Goal: Task Accomplishment & Management: Complete application form

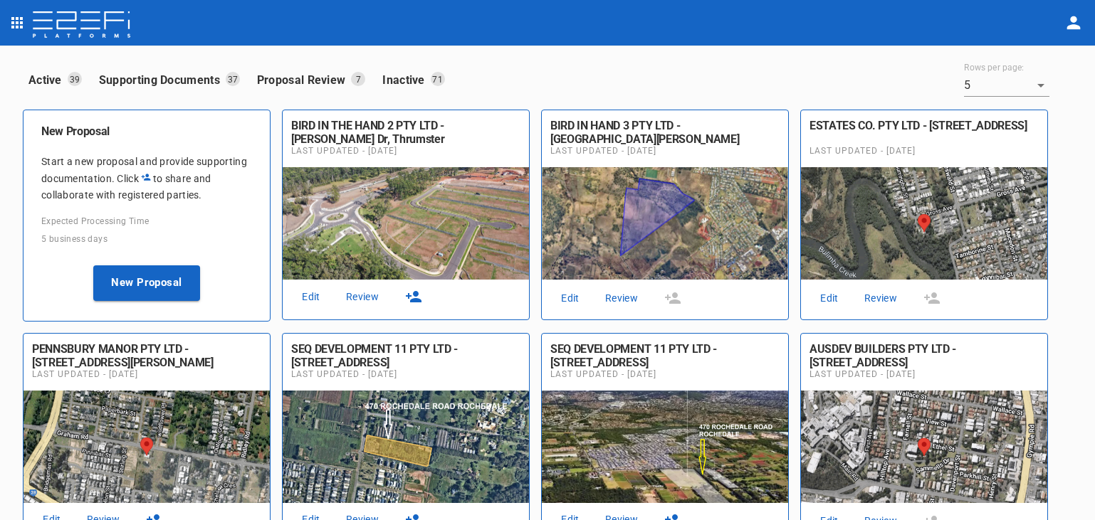
click at [364, 293] on link "Review" at bounding box center [363, 297] width 46 height 19
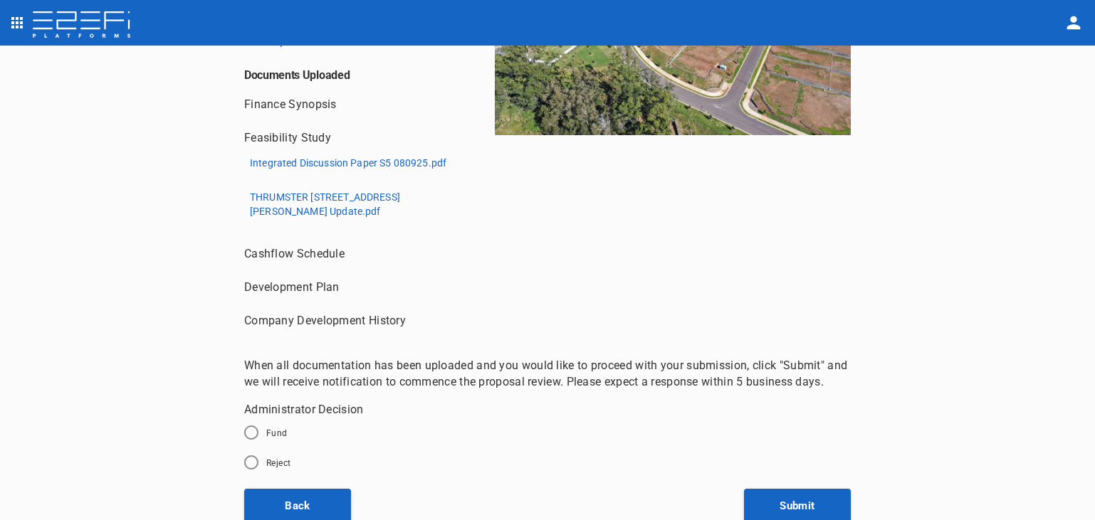
scroll to position [256, 0]
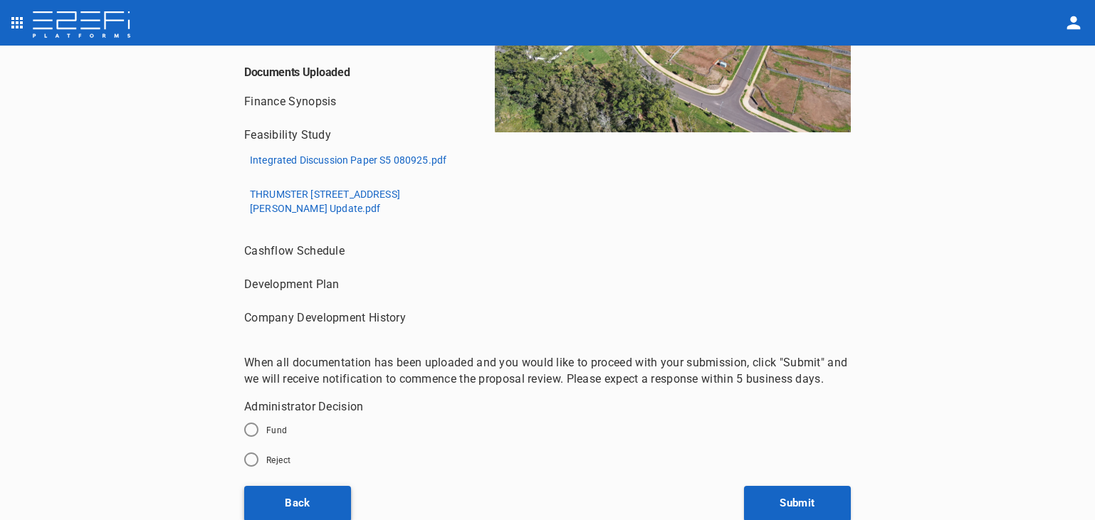
click at [301, 501] on button "Back" at bounding box center [297, 504] width 107 height 36
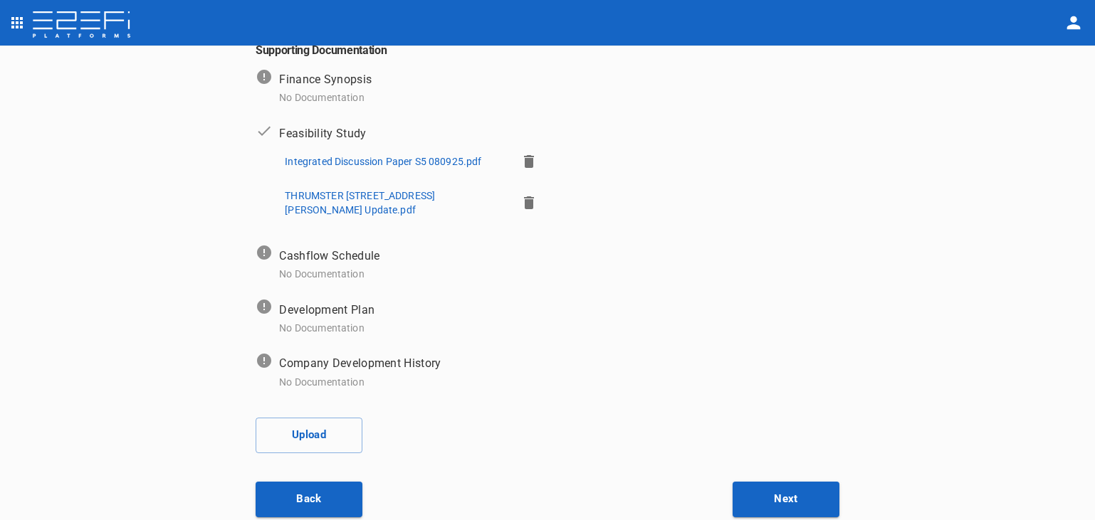
scroll to position [298, 0]
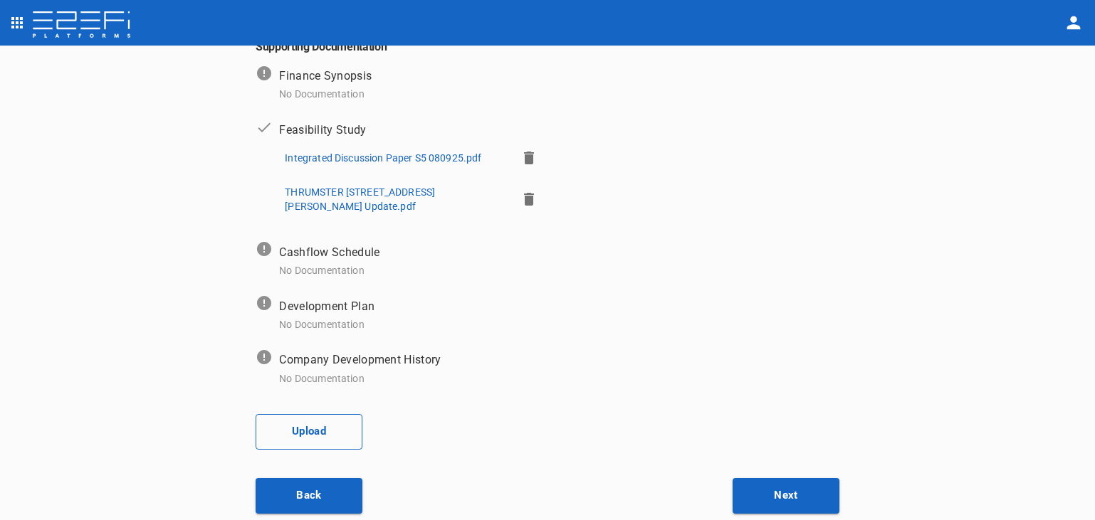
click at [303, 424] on button "Upload" at bounding box center [309, 432] width 107 height 36
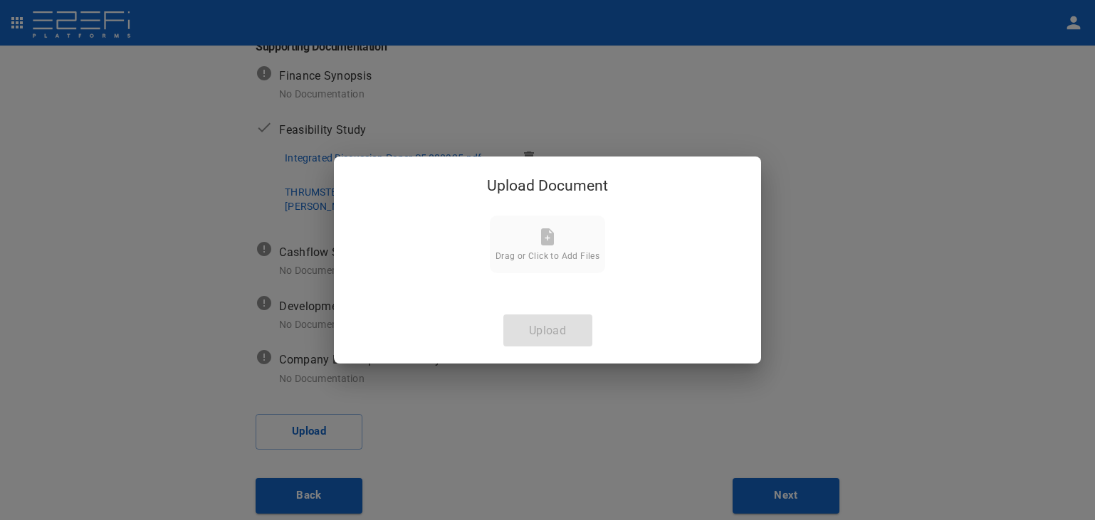
click at [549, 241] on icon at bounding box center [547, 236] width 13 height 17
click at [550, 335] on div "Upload Document Drag or Click to Add Files Upload" at bounding box center [547, 261] width 427 height 208
click at [550, 238] on icon at bounding box center [547, 236] width 13 height 17
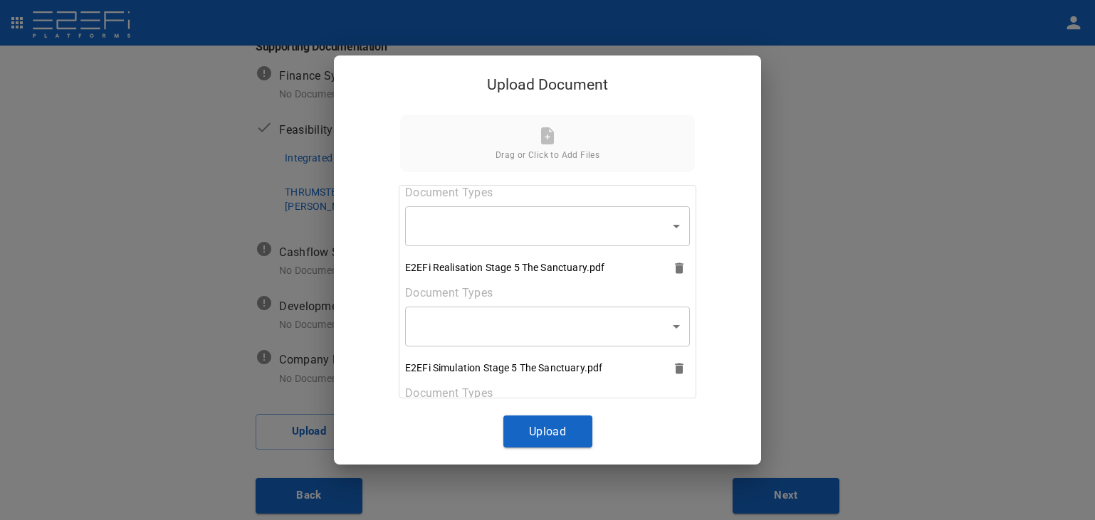
scroll to position [189, 0]
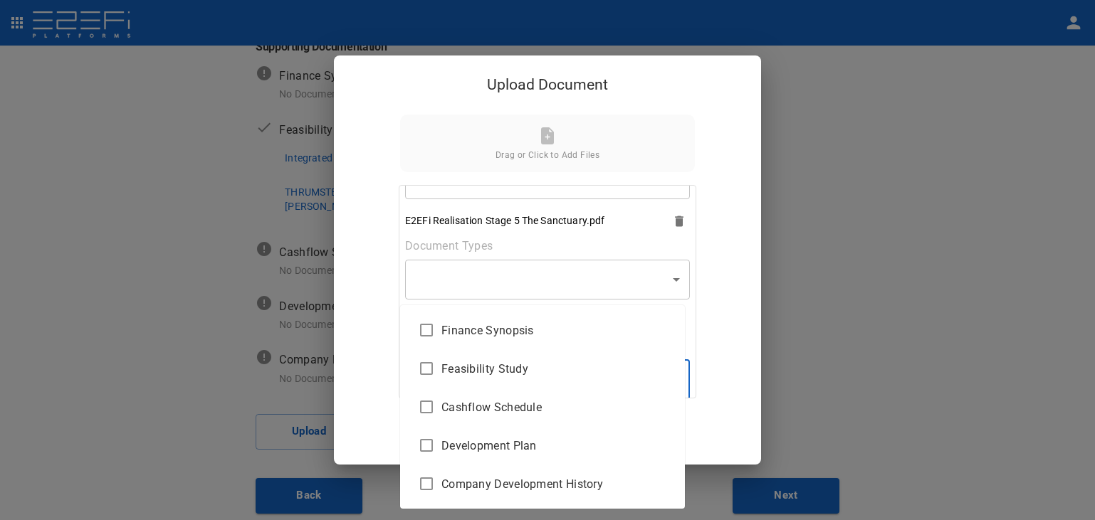
click at [670, 373] on body "Supporting Documents 1 Proposal Overview 2 Product Match 3 Document Submission …" at bounding box center [547, 260] width 1095 height 520
click at [426, 406] on input "checkbox" at bounding box center [426, 407] width 30 height 30
checkbox input "true"
type input "Cashflow Schedule"
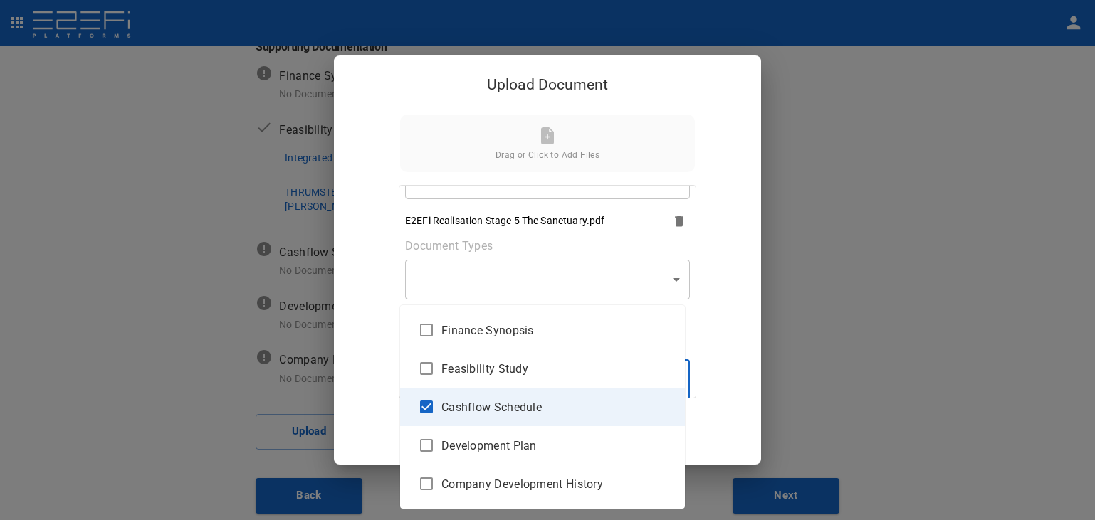
click at [668, 272] on div at bounding box center [547, 260] width 1095 height 520
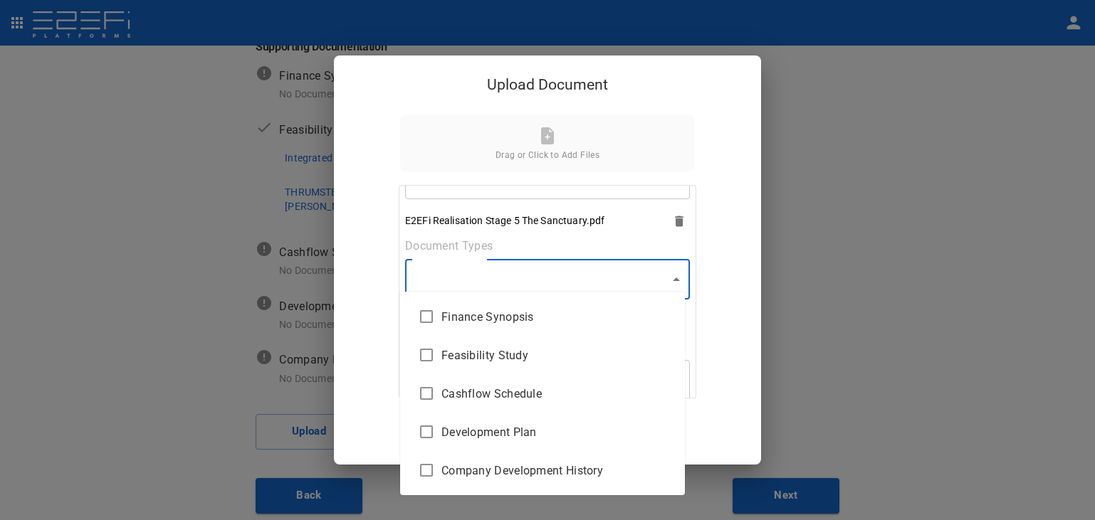
click at [668, 271] on body "Supporting Documents 1 Proposal Overview 2 Product Match 3 Document Submission …" at bounding box center [547, 260] width 1095 height 520
click at [505, 396] on span "Cashflow Schedule" at bounding box center [557, 394] width 232 height 16
type input "Cashflow Schedule"
checkbox input "true"
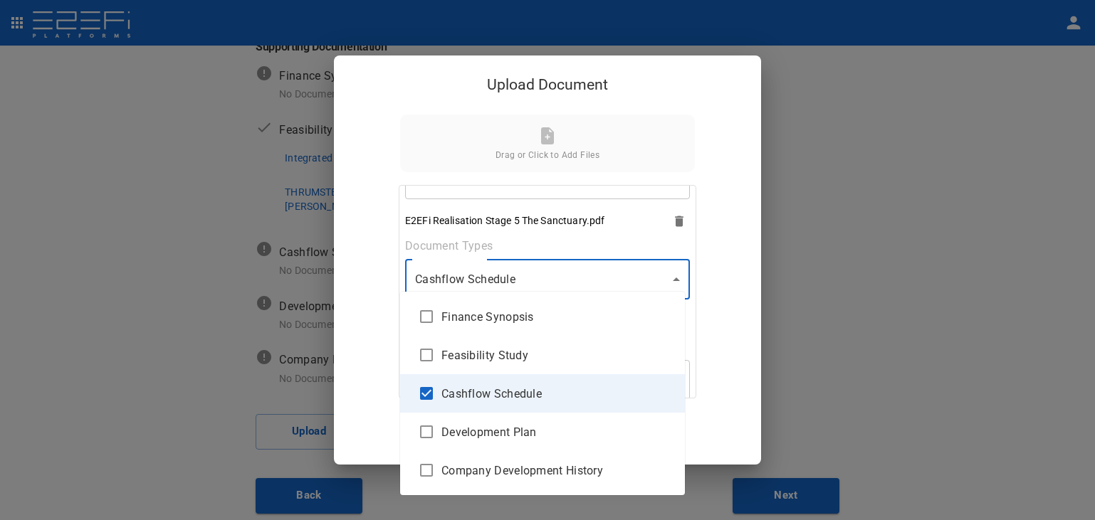
click at [672, 271] on div at bounding box center [547, 260] width 1095 height 520
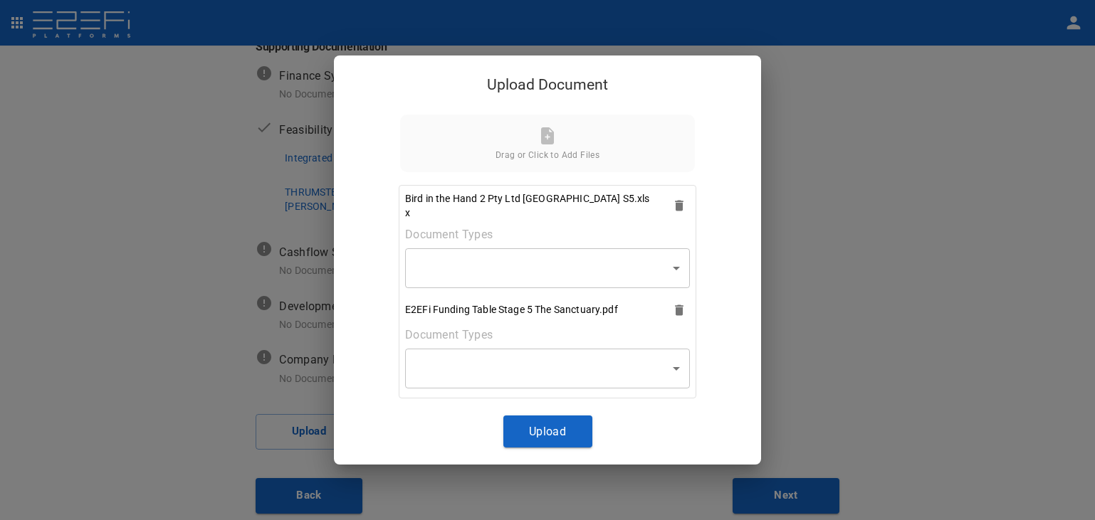
scroll to position [71, 0]
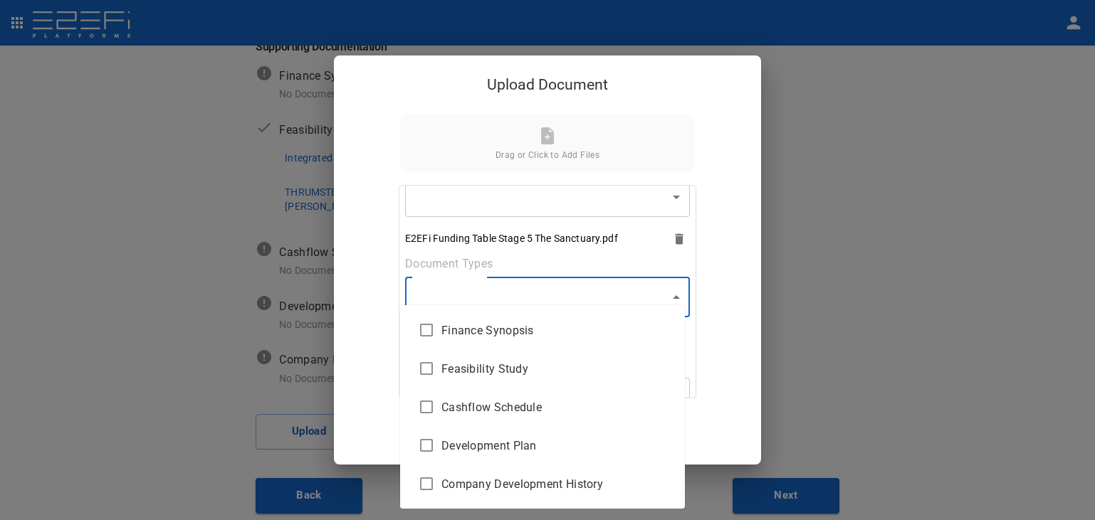
click at [671, 290] on body "Supporting Documents 1 Proposal Overview 2 Product Match 3 Document Submission …" at bounding box center [547, 260] width 1095 height 520
click at [495, 406] on span "Cashflow Schedule" at bounding box center [557, 407] width 232 height 16
type input "Cashflow Schedule"
checkbox input "true"
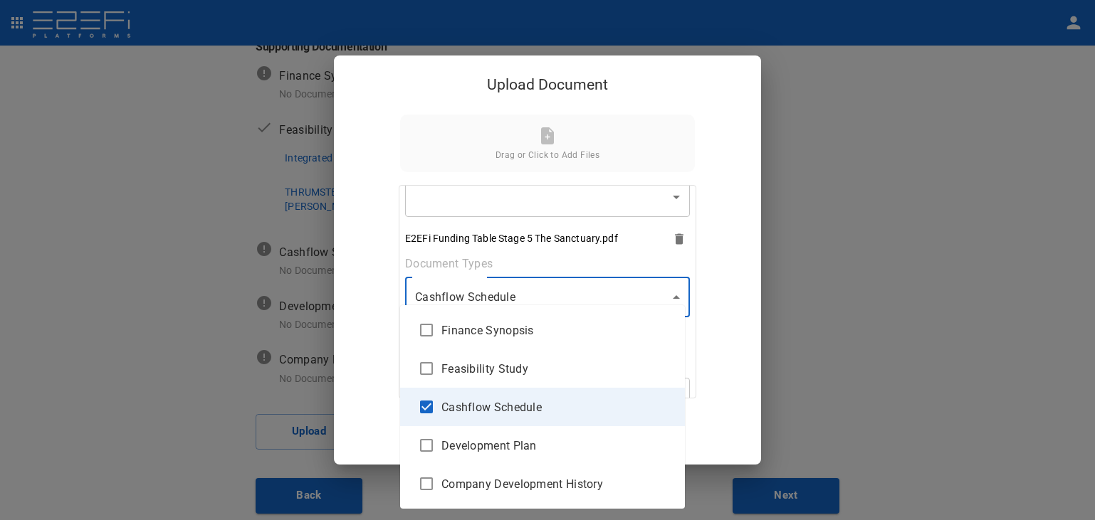
click at [669, 289] on div at bounding box center [547, 260] width 1095 height 520
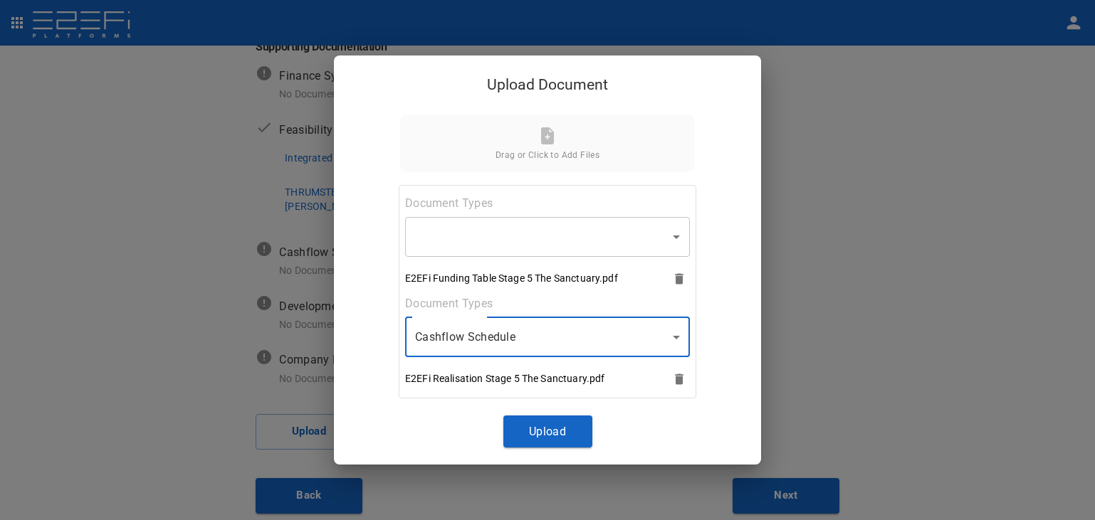
scroll to position [0, 0]
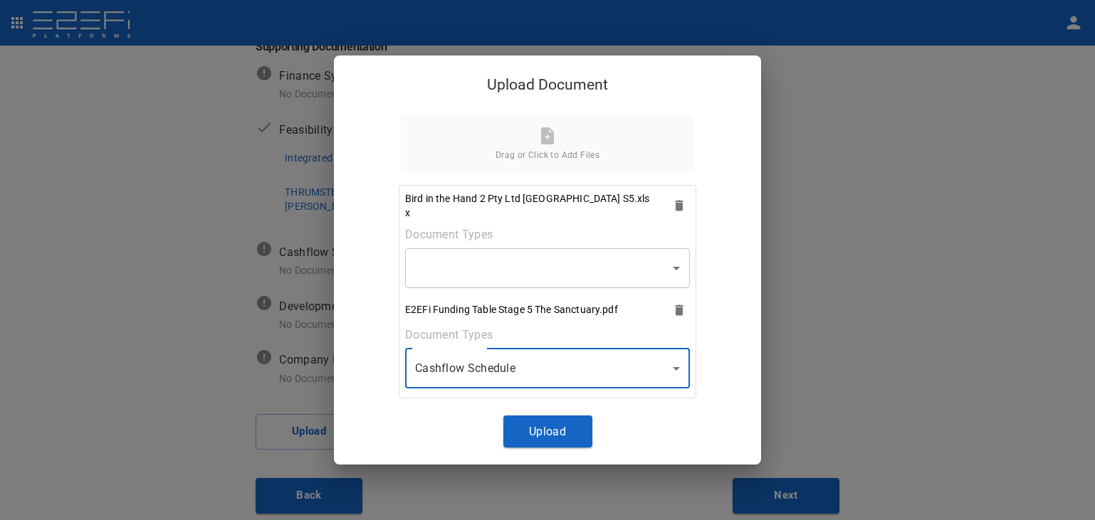
click at [670, 261] on body "Supporting Documents 1 Proposal Overview 2 Product Match 3 Document Submission …" at bounding box center [547, 260] width 1095 height 520
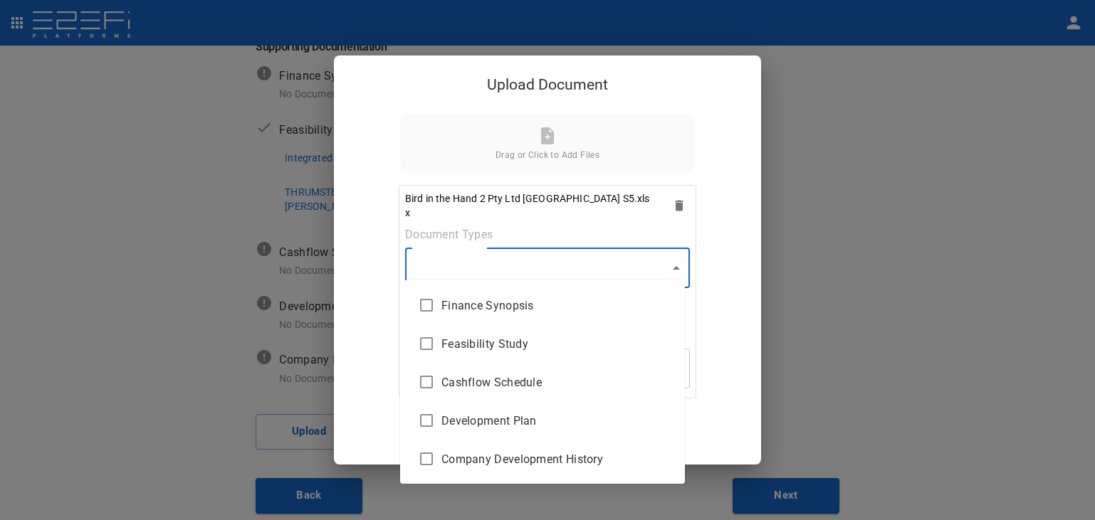
click at [507, 383] on span "Cashflow Schedule" at bounding box center [557, 382] width 232 height 16
type input "Cashflow Schedule"
checkbox input "true"
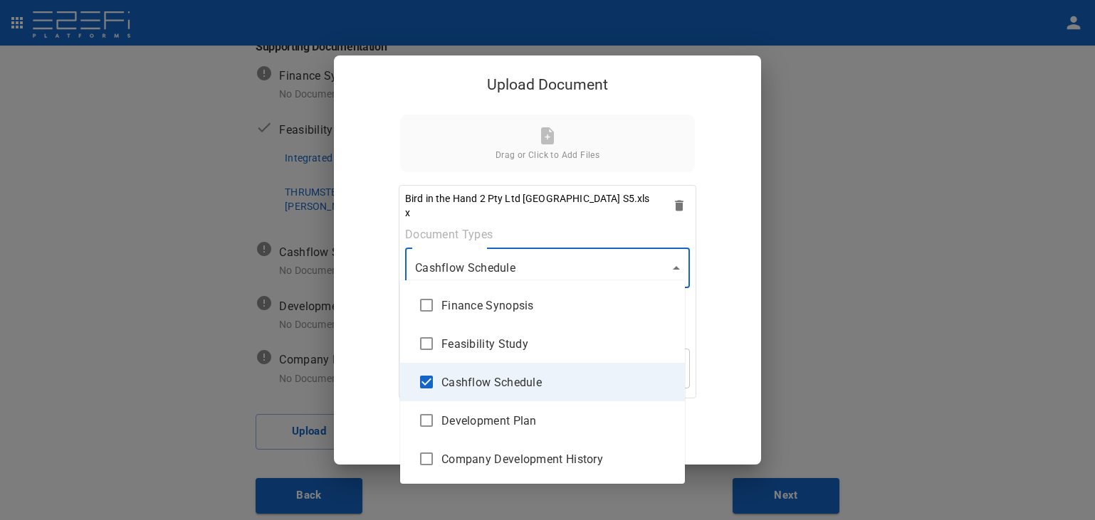
click at [672, 259] on div at bounding box center [547, 260] width 1095 height 520
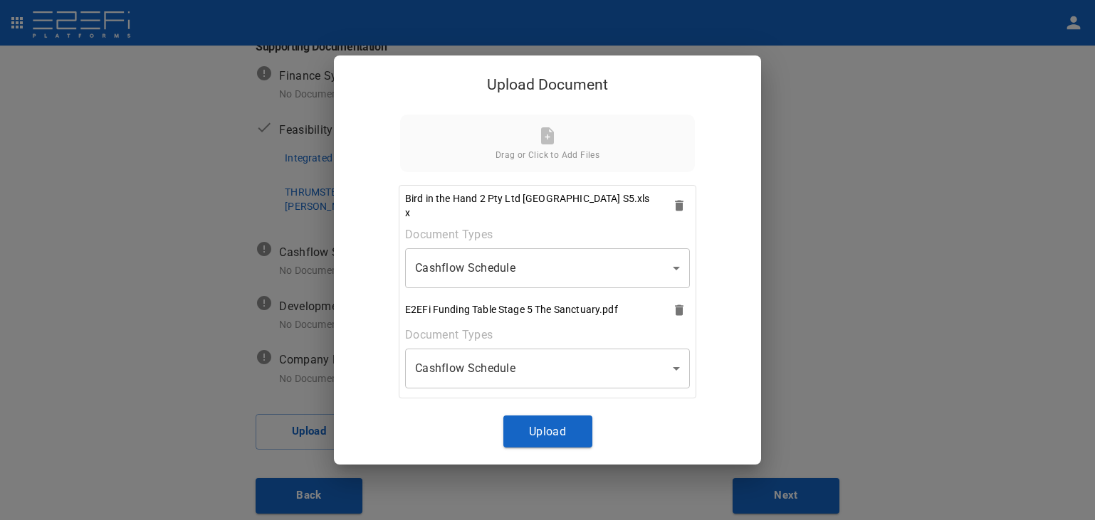
click at [540, 433] on button "Upload" at bounding box center [547, 432] width 89 height 32
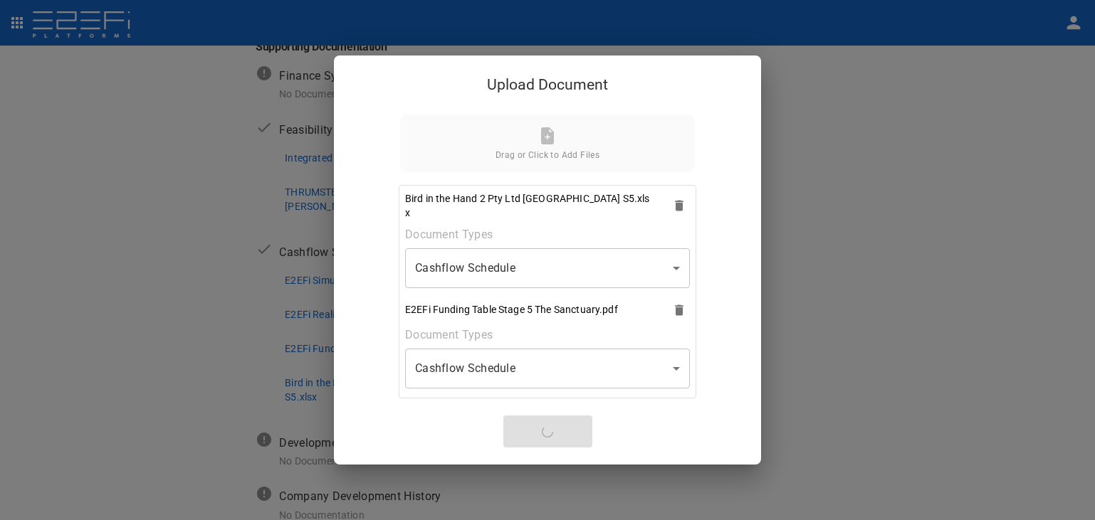
scroll to position [434, 0]
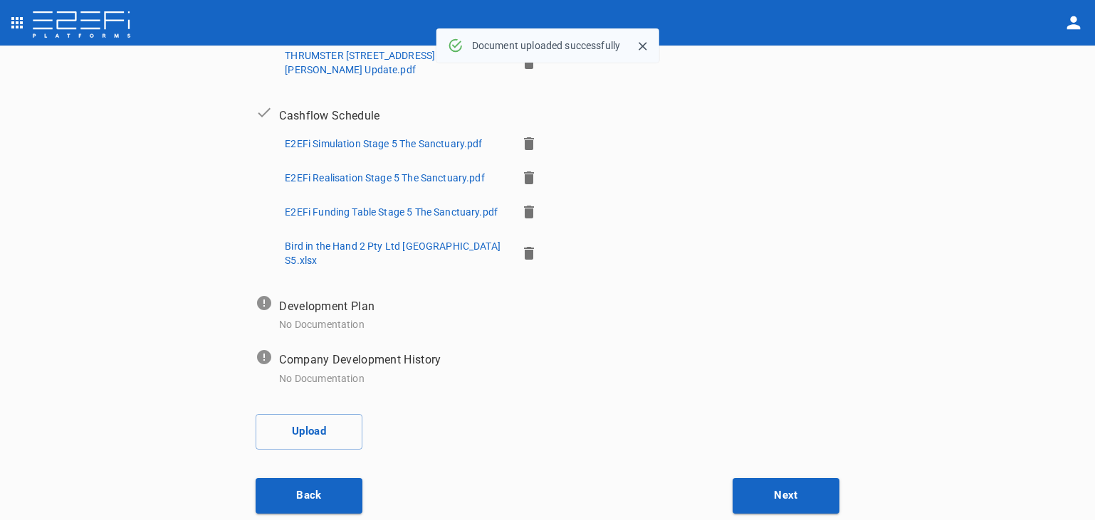
click at [322, 239] on p "Bird in the Hand 2 Pty Ltd [GEOGRAPHIC_DATA] S5.xlsx" at bounding box center [395, 253] width 220 height 28
drag, startPoint x: 922, startPoint y: 189, endPoint x: 922, endPoint y: 180, distance: 8.5
click at [922, 184] on div "Supporting Documents 1 Proposal Overview 2 Product Match 3 Document Submission …" at bounding box center [547, 284] width 1095 height 476
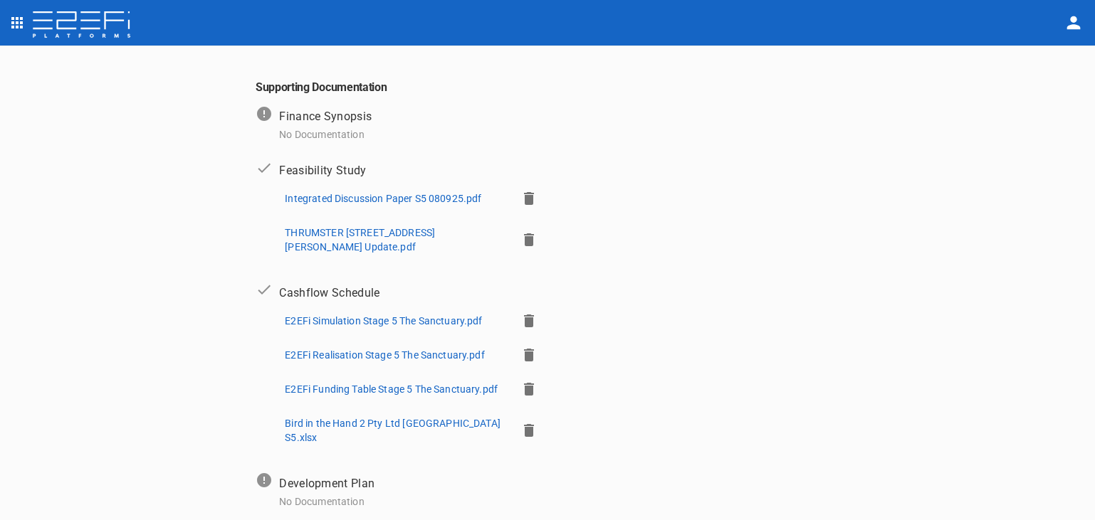
scroll to position [292, 0]
